Goal: Transaction & Acquisition: Purchase product/service

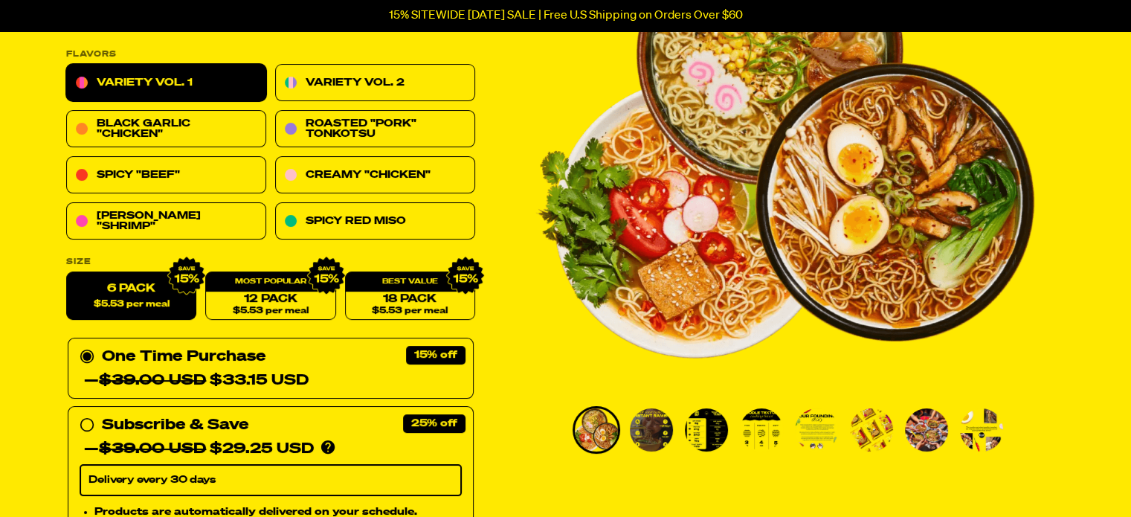
scroll to position [149, 0]
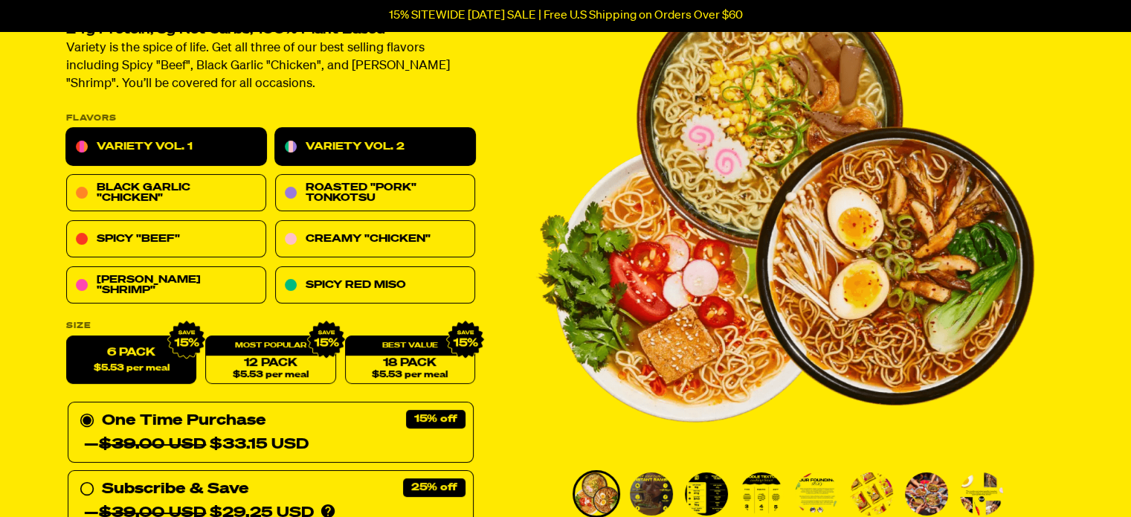
click at [415, 148] on link "Variety Vol. 2" at bounding box center [375, 147] width 200 height 37
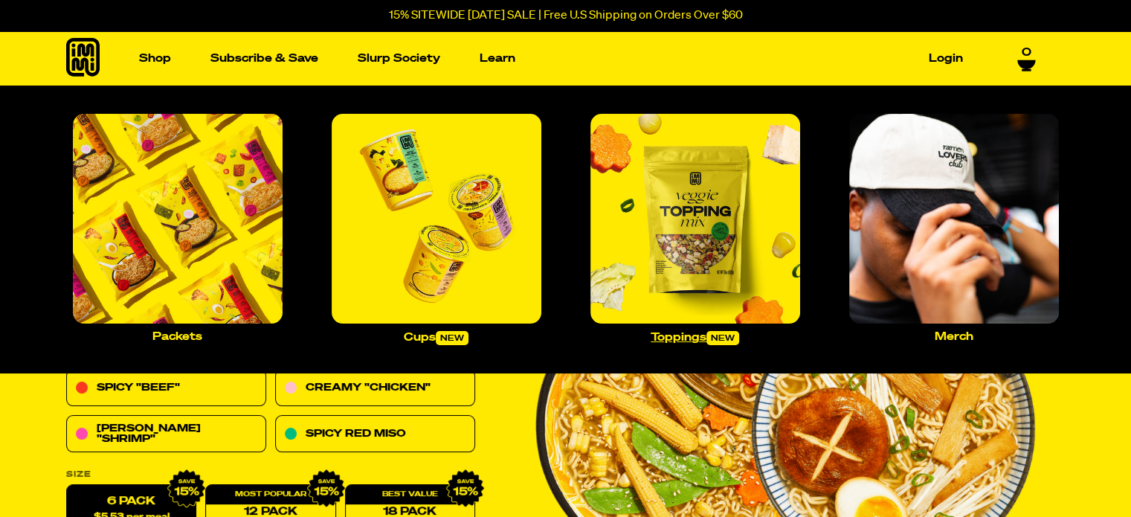
click at [720, 219] on img "Main navigation" at bounding box center [695, 219] width 210 height 210
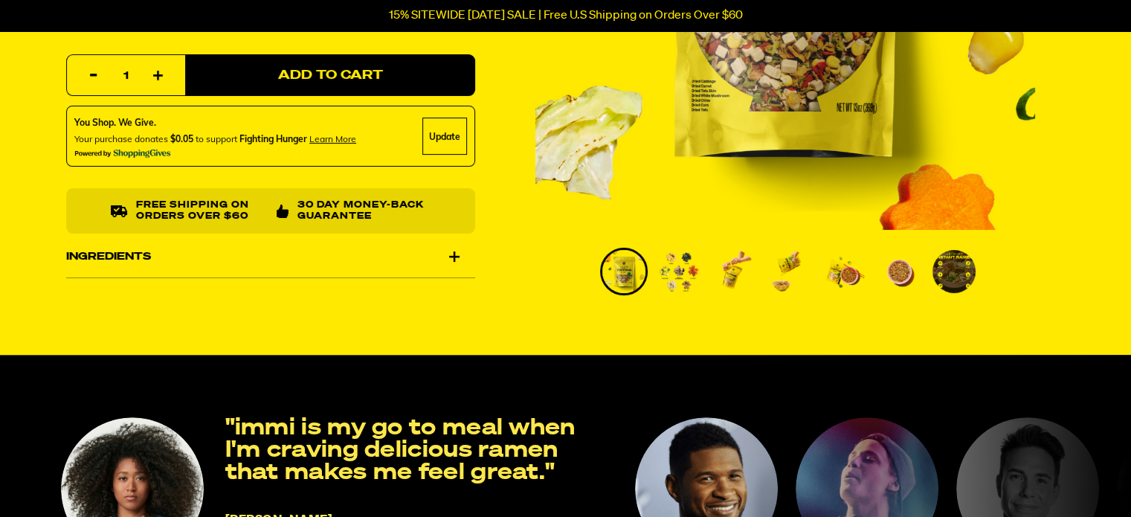
scroll to position [372, 0]
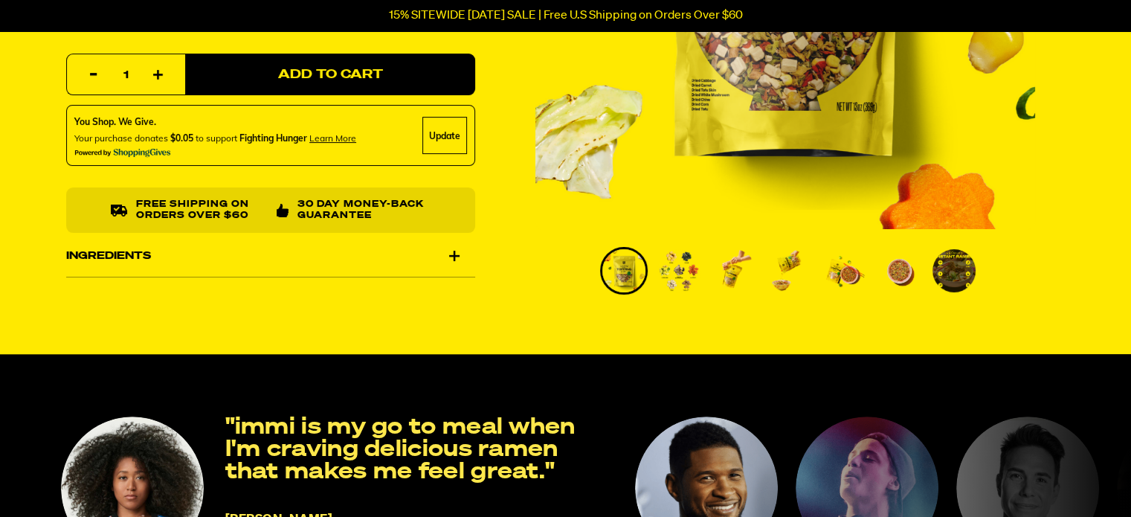
click at [669, 269] on img "Go to slide 2" at bounding box center [678, 270] width 43 height 43
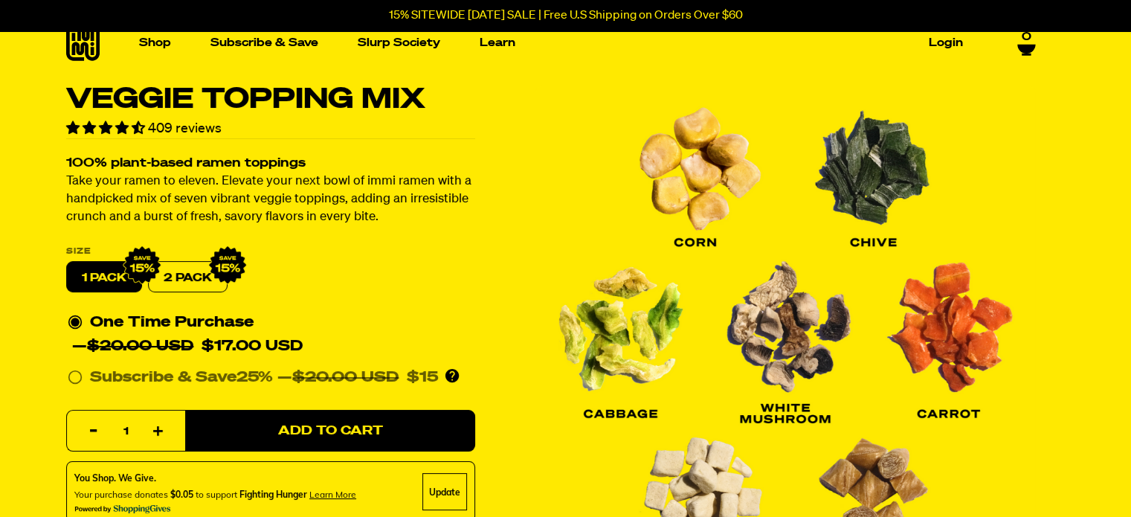
scroll to position [0, 0]
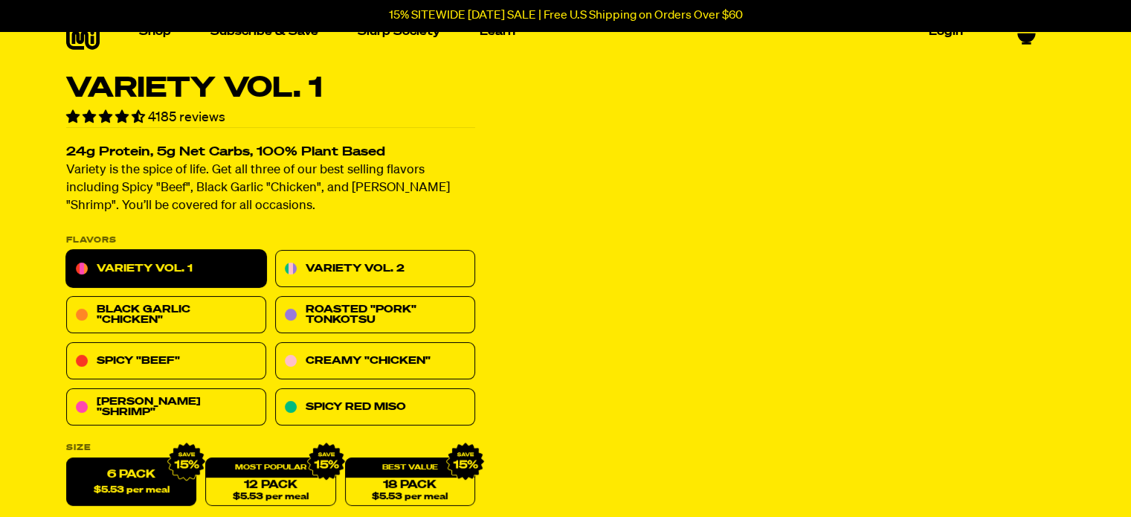
scroll to position [74, 0]
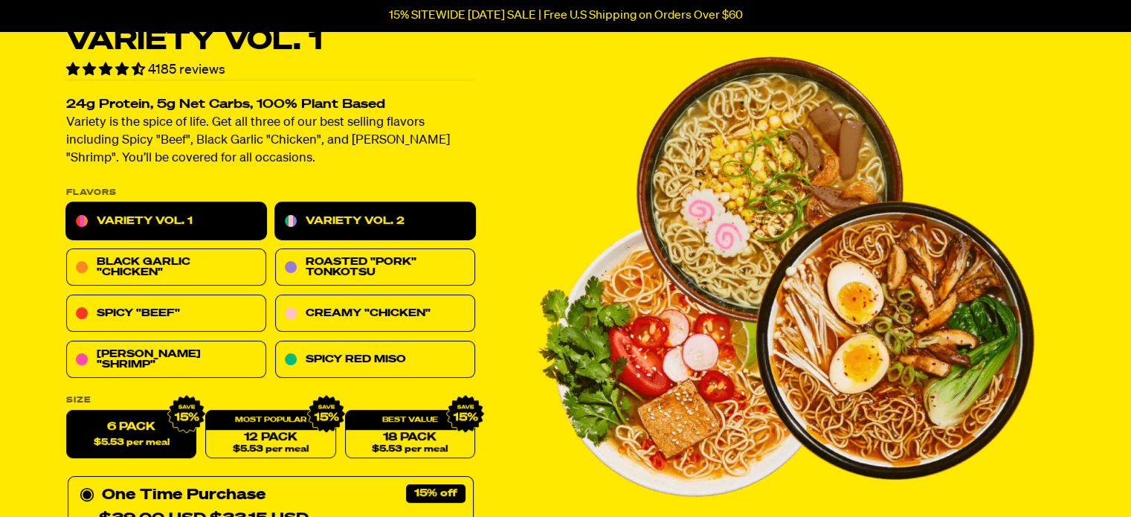
click at [435, 227] on link "Variety Vol. 2" at bounding box center [375, 221] width 200 height 37
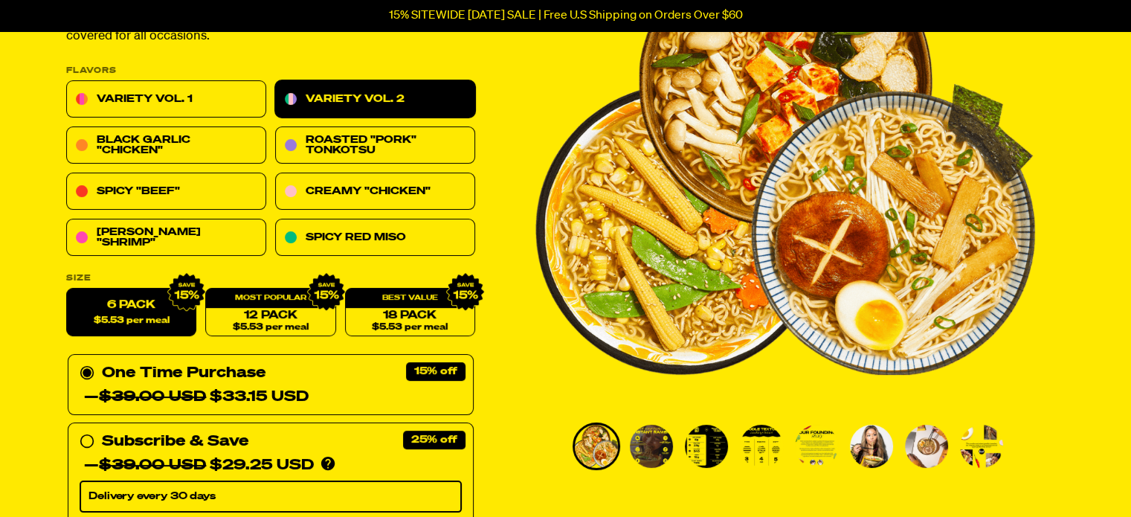
scroll to position [223, 0]
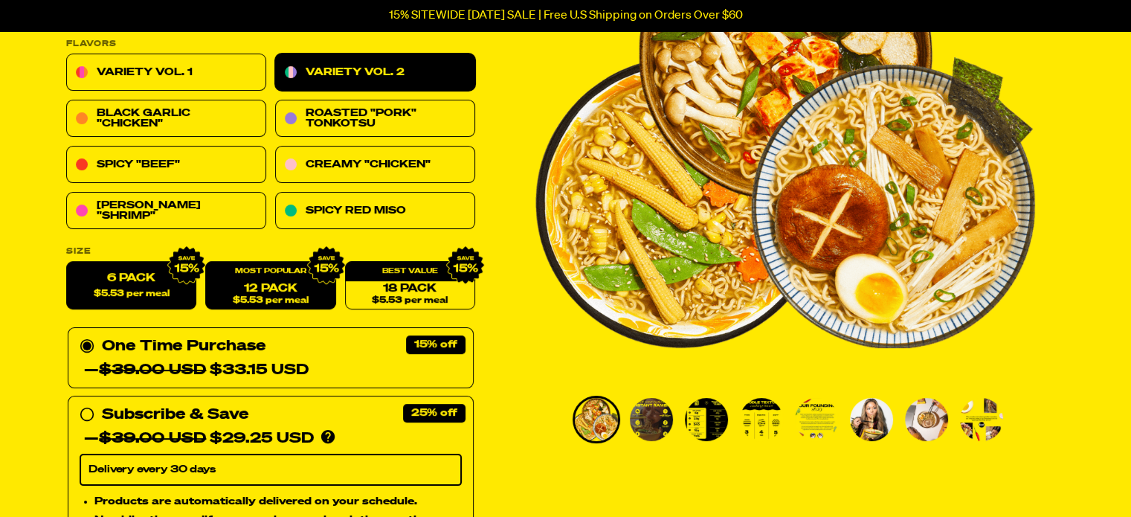
click at [311, 300] on link "12 Pack $5.53 per meal" at bounding box center [270, 286] width 130 height 48
click at [152, 286] on label "6 Pack $5.53 per meal" at bounding box center [131, 286] width 130 height 48
click at [67, 262] on input "6 Pack $5.53 per meal" at bounding box center [66, 262] width 1 height 1
click at [254, 284] on link "12 Pack $5.53 per meal" at bounding box center [270, 286] width 130 height 48
click at [149, 285] on label "6 Pack $5.53 per meal" at bounding box center [131, 286] width 130 height 48
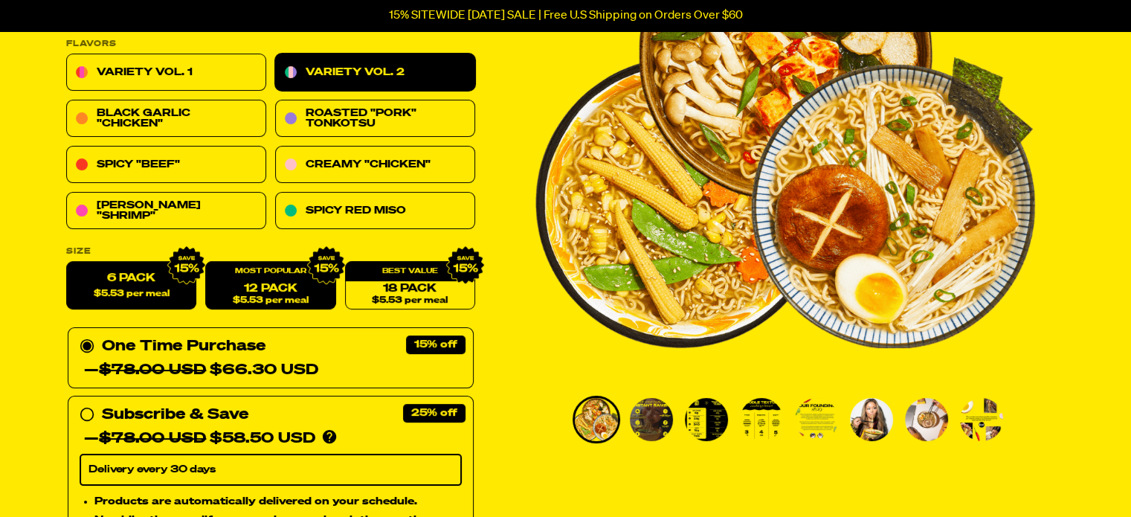
click at [67, 262] on input "6 Pack $5.53 per meal" at bounding box center [66, 262] width 1 height 1
click at [236, 284] on link "12 Pack $5.53 per meal" at bounding box center [270, 286] width 130 height 48
radio input "false"
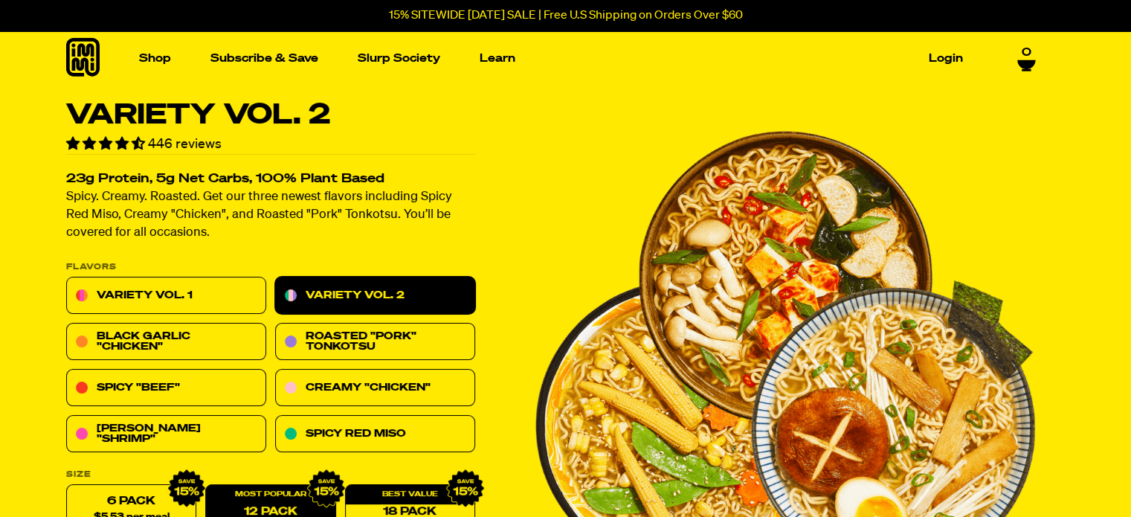
scroll to position [15, 0]
